Goal: Task Accomplishment & Management: Complete application form

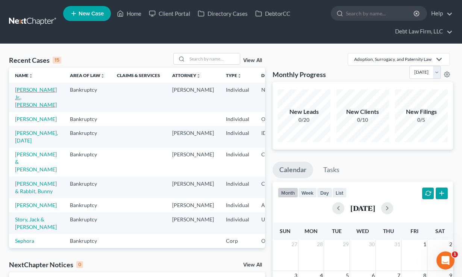
click at [29, 94] on link "Appleseed Jr., Johnny" at bounding box center [36, 96] width 42 height 21
select select "3"
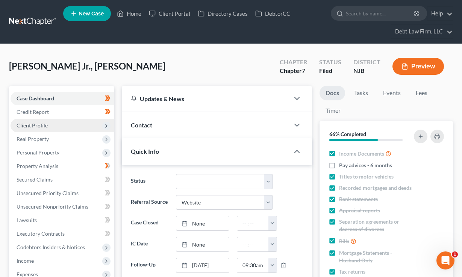
click at [51, 126] on span "Client Profile" at bounding box center [63, 126] width 104 height 14
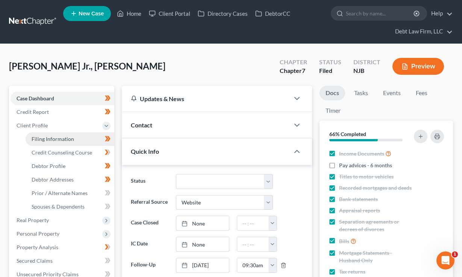
click at [55, 140] on span "Filing Information" at bounding box center [53, 139] width 42 height 6
select select "1"
select select "0"
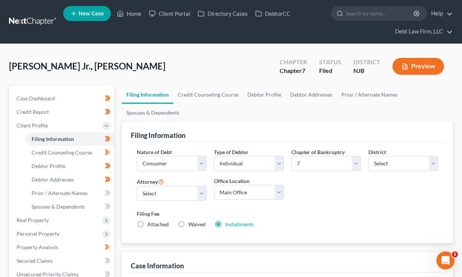
scroll to position [45, 0]
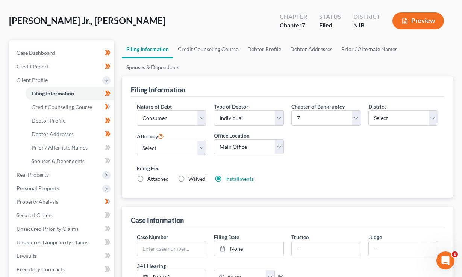
click at [337, 108] on label "Chapter of Bankruptcy" at bounding box center [317, 107] width 53 height 8
click at [330, 120] on select "Select 7 11 12 13" at bounding box center [326, 117] width 70 height 15
select select "3"
click at [291, 110] on select "Select 7 11 12 13" at bounding box center [326, 117] width 70 height 15
click at [392, 123] on select "Select Alabama - Middle Alabama - Northern Alabama - Southern Alaska Arizona Ar…" at bounding box center [403, 117] width 70 height 15
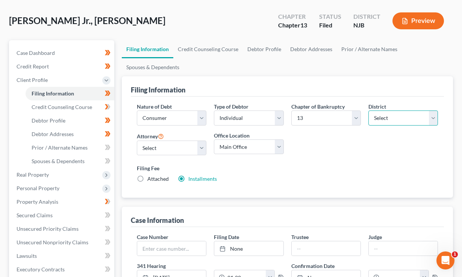
select select "10"
click at [368, 110] on select "Select Alabama - Middle Alabama - Northern Alabama - Southern Alaska Arizona Ar…" at bounding box center [403, 117] width 70 height 15
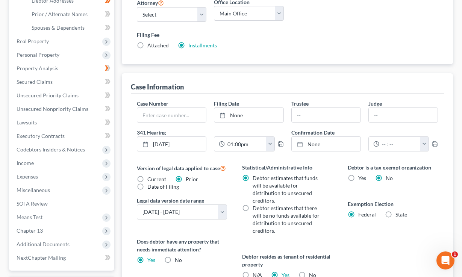
scroll to position [241, 0]
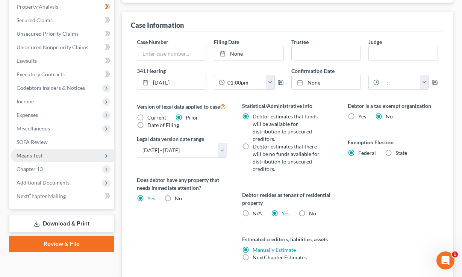
click at [42, 153] on span "Means Test" at bounding box center [30, 155] width 26 height 6
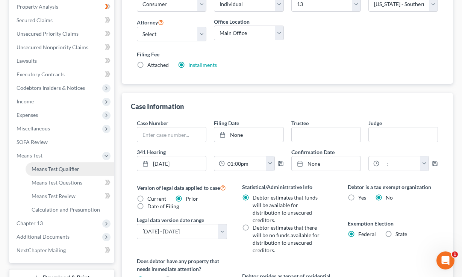
click at [57, 168] on span "Means Test Qualifier" at bounding box center [56, 169] width 48 height 6
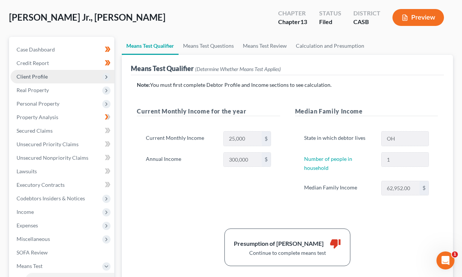
scroll to position [41, 0]
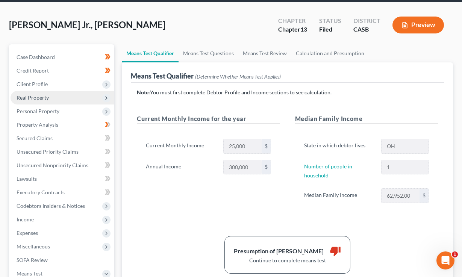
click at [46, 100] on span "Real Property" at bounding box center [33, 97] width 32 height 6
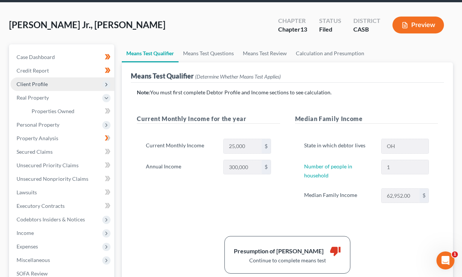
click at [40, 82] on span "Client Profile" at bounding box center [32, 84] width 31 height 6
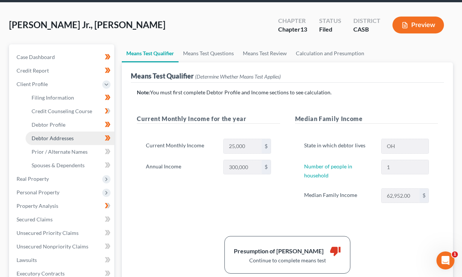
click at [53, 139] on span "Debtor Addresses" at bounding box center [53, 138] width 42 height 6
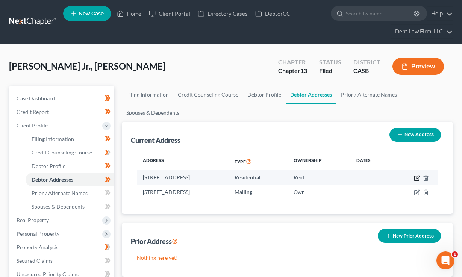
click at [416, 179] on icon "button" at bounding box center [417, 178] width 6 height 6
select select "36"
select select "0"
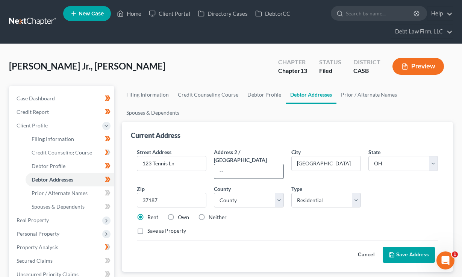
scroll to position [41, 0]
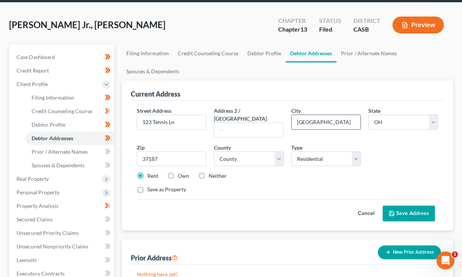
click at [326, 120] on input "Melbourne" at bounding box center [326, 122] width 69 height 14
type input "San Diego"
click at [386, 118] on select "State AL AK AR AZ CA CO CT DE DC FL GA GU HI ID IL IN IA KS KY LA ME MD MA MI M…" at bounding box center [403, 122] width 70 height 15
select select "4"
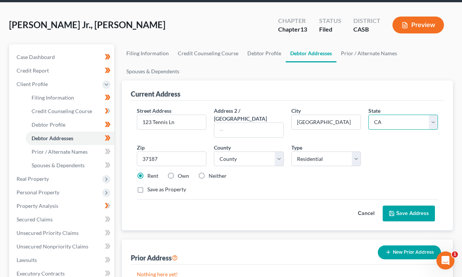
click at [368, 115] on select "State AL AK AR AZ CA CO CT DE DC FL GA GU HI ID IL IN IA KS KY LA ME MD MA MI M…" at bounding box center [403, 122] width 70 height 15
click at [168, 156] on input "37187" at bounding box center [172, 158] width 70 height 15
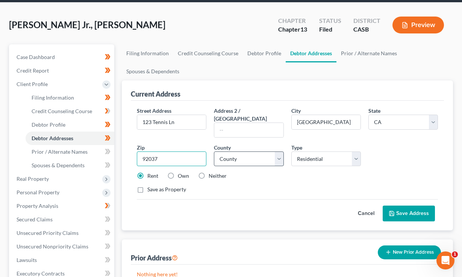
type input "92037"
click at [259, 151] on select "County Alameda County Alpine County Amador County Butte County Calaveras County…" at bounding box center [249, 158] width 70 height 15
type input "La Jolla"
select select "36"
click at [214, 151] on select "County Alameda County Alpine County Amador County Butte County Calaveras County…" at bounding box center [249, 158] width 70 height 15
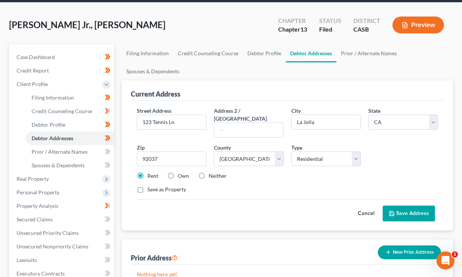
click at [425, 206] on button "Save Address" at bounding box center [409, 214] width 52 height 16
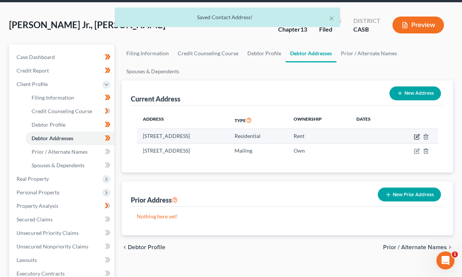
click at [417, 136] on icon "button" at bounding box center [417, 137] width 6 height 6
select select "4"
select select "36"
select select "0"
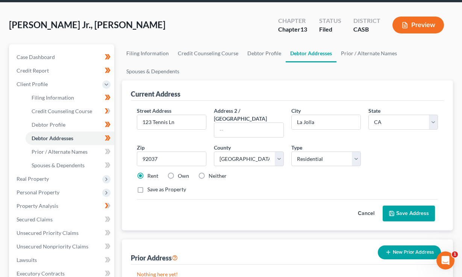
click at [408, 206] on button "Save Address" at bounding box center [409, 214] width 52 height 16
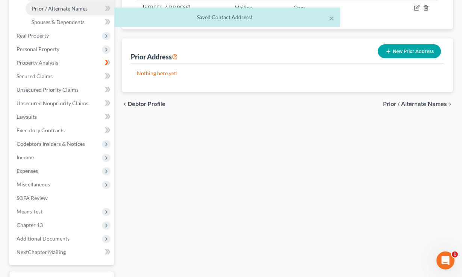
scroll to position [215, 0]
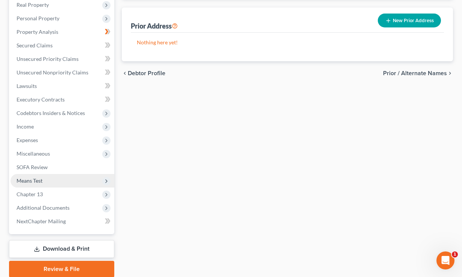
click at [48, 183] on span "Means Test" at bounding box center [63, 181] width 104 height 14
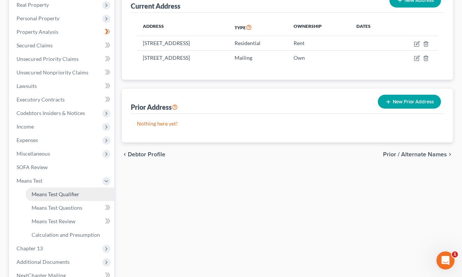
click at [59, 192] on span "Means Test Qualifier" at bounding box center [56, 194] width 48 height 6
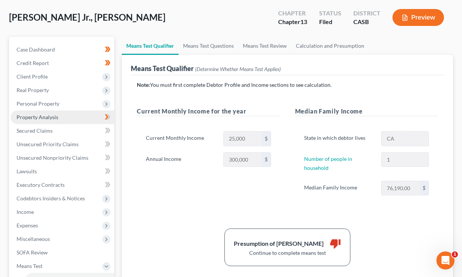
scroll to position [115, 0]
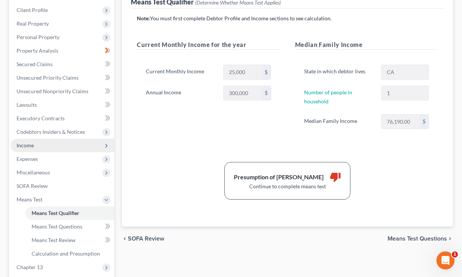
click at [36, 146] on span "Income" at bounding box center [63, 146] width 104 height 14
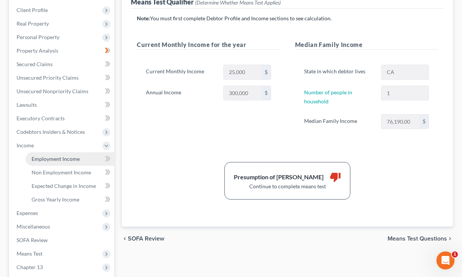
click at [59, 157] on span "Employment Income" at bounding box center [56, 159] width 48 height 6
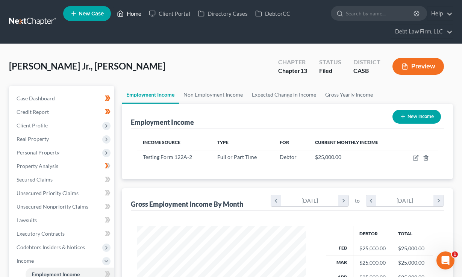
click at [130, 11] on link "Home" at bounding box center [129, 14] width 32 height 14
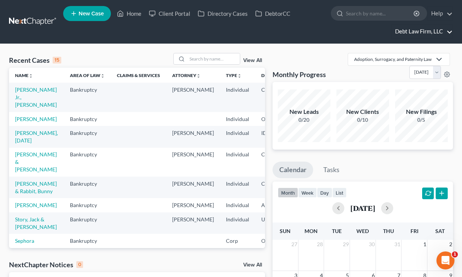
click at [417, 33] on link "Debt Law Firm, LLC" at bounding box center [421, 32] width 61 height 14
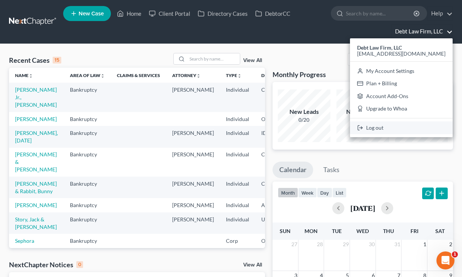
click at [409, 127] on link "Log out" at bounding box center [401, 127] width 103 height 13
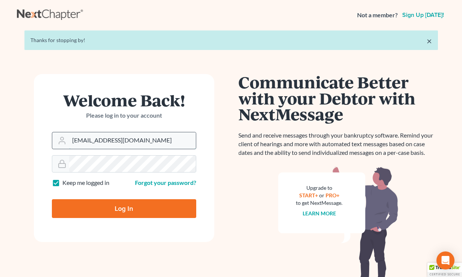
click at [128, 141] on input "[EMAIL_ADDRESS][DOMAIN_NAME]" at bounding box center [132, 140] width 127 height 17
type input "[PERSON_NAME][EMAIL_ADDRESS][DOMAIN_NAME]"
click at [120, 212] on input "Log In" at bounding box center [124, 208] width 144 height 19
type input "Thinking..."
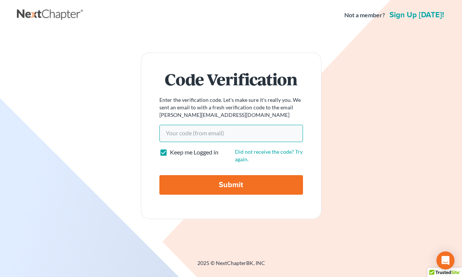
click at [194, 135] on input "Your code(from email)" at bounding box center [231, 133] width 144 height 17
paste input "b884ac"
type input "b884ac"
click at [159, 175] on input "Submit" at bounding box center [231, 185] width 144 height 20
type input "Thinking..."
